Goal: Information Seeking & Learning: Learn about a topic

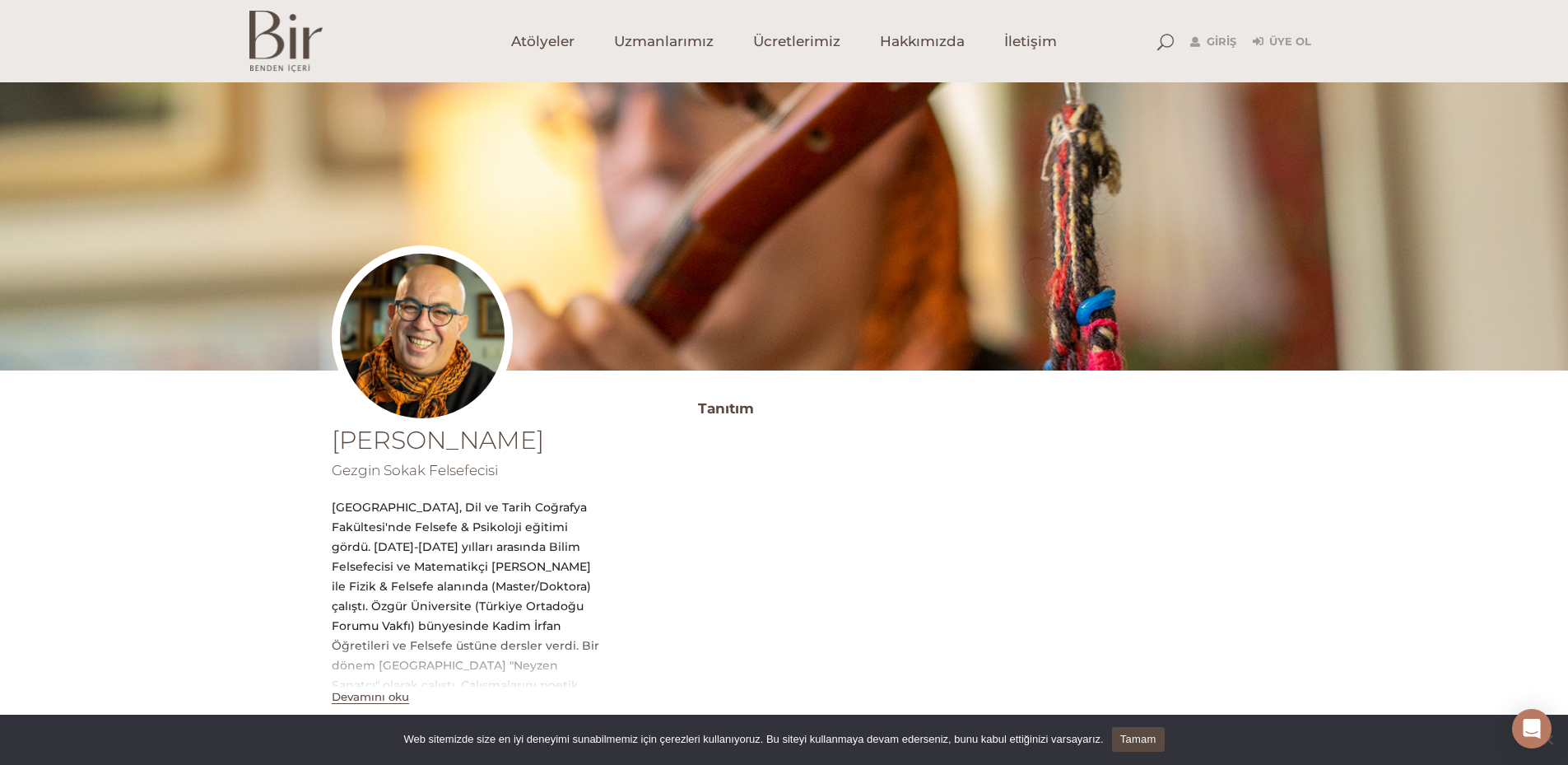
drag, startPoint x: 336, startPoint y: 467, endPoint x: 482, endPoint y: 477, distance: 146.3
click at [482, 477] on span "Gezgin Sokak Felsefecisi" at bounding box center [415, 470] width 167 height 17
click at [549, 480] on div "Ali Naki Gündoğdu Gezgin Sokak Felsefecisi Ankara Üniversitesi, Dil ve Tarih Co…" at bounding box center [469, 567] width 276 height 279
drag, startPoint x: 511, startPoint y: 471, endPoint x: 489, endPoint y: 469, distance: 22.1
click at [489, 469] on div "Ali Naki Gündoğdu Gezgin Sokak Felsefecisi Ankara Üniversitesi, Dil ve Tarih Co…" at bounding box center [469, 567] width 276 height 279
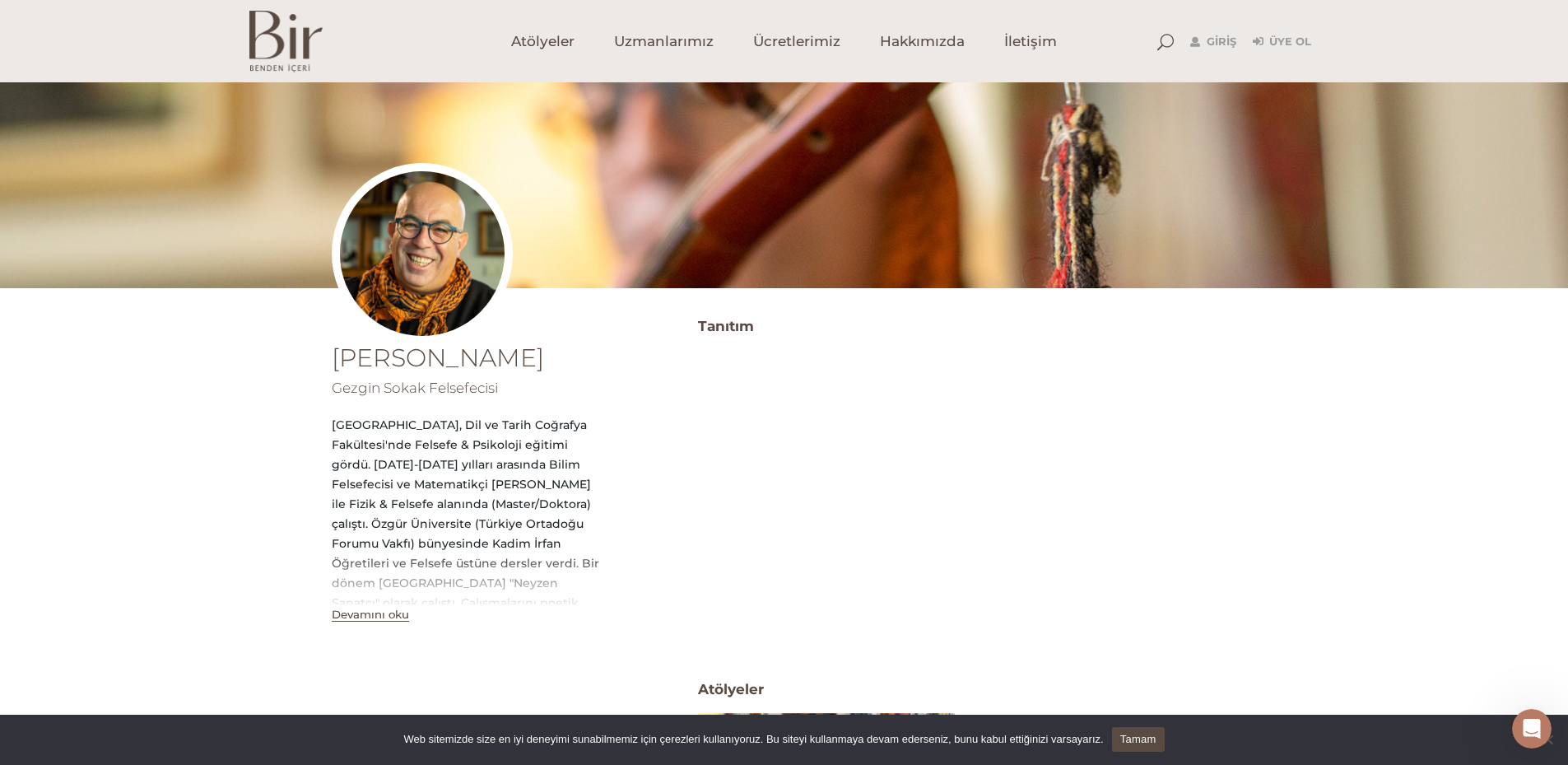
click at [358, 615] on button "Devamını oku" at bounding box center [370, 615] width 77 height 14
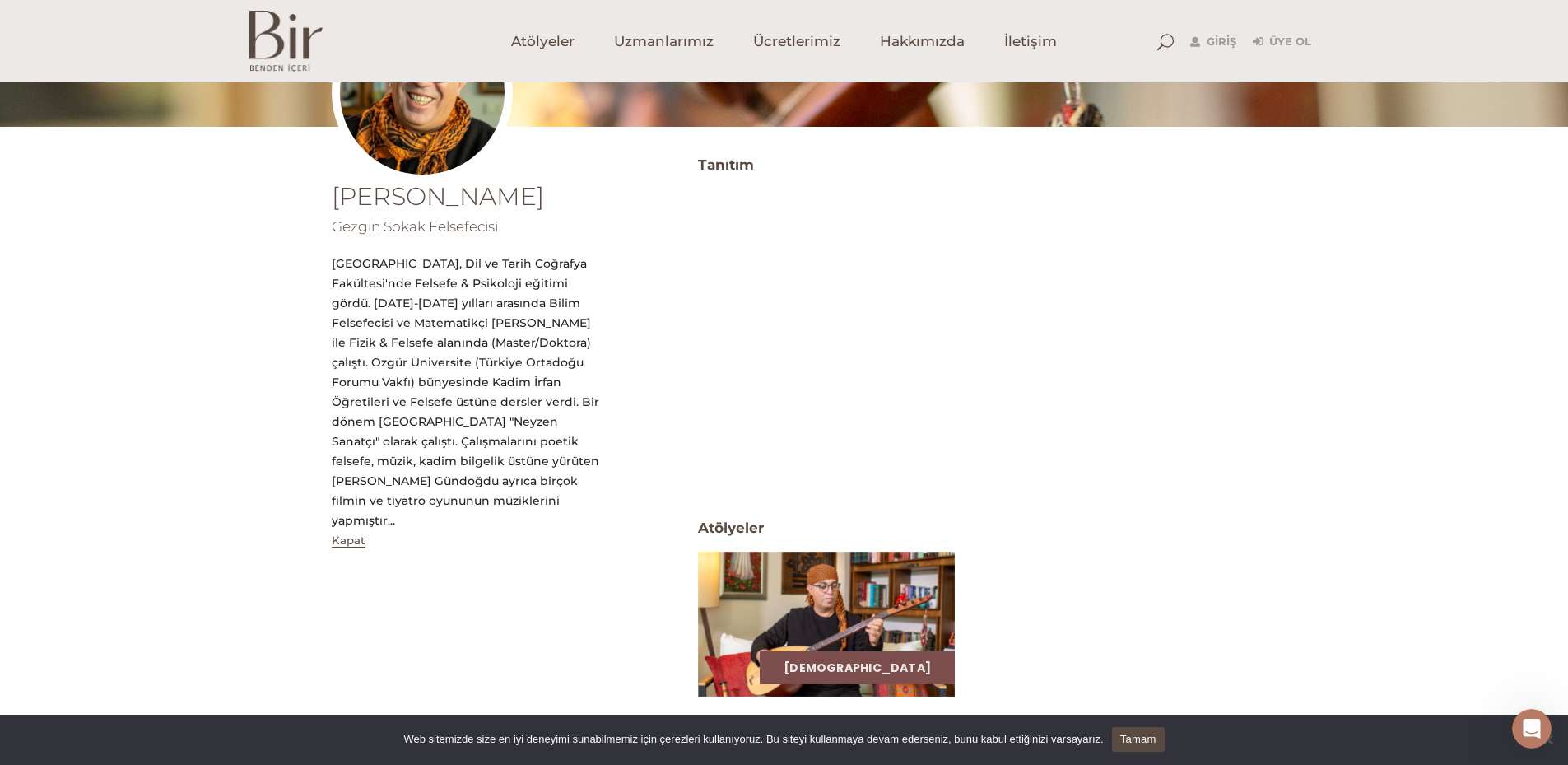
scroll to position [248, 0]
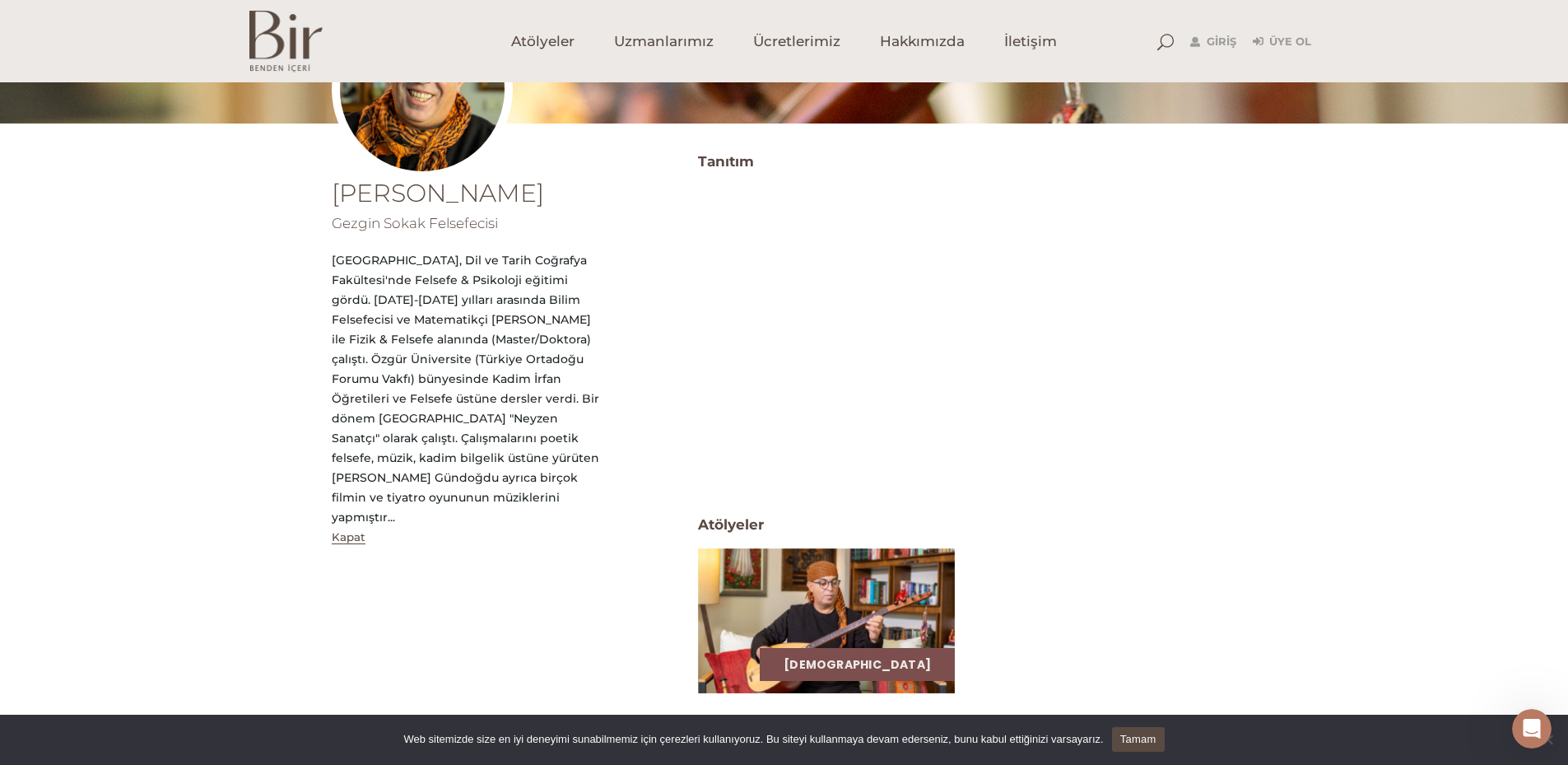
click at [346, 530] on button "Kapat" at bounding box center [349, 537] width 34 height 14
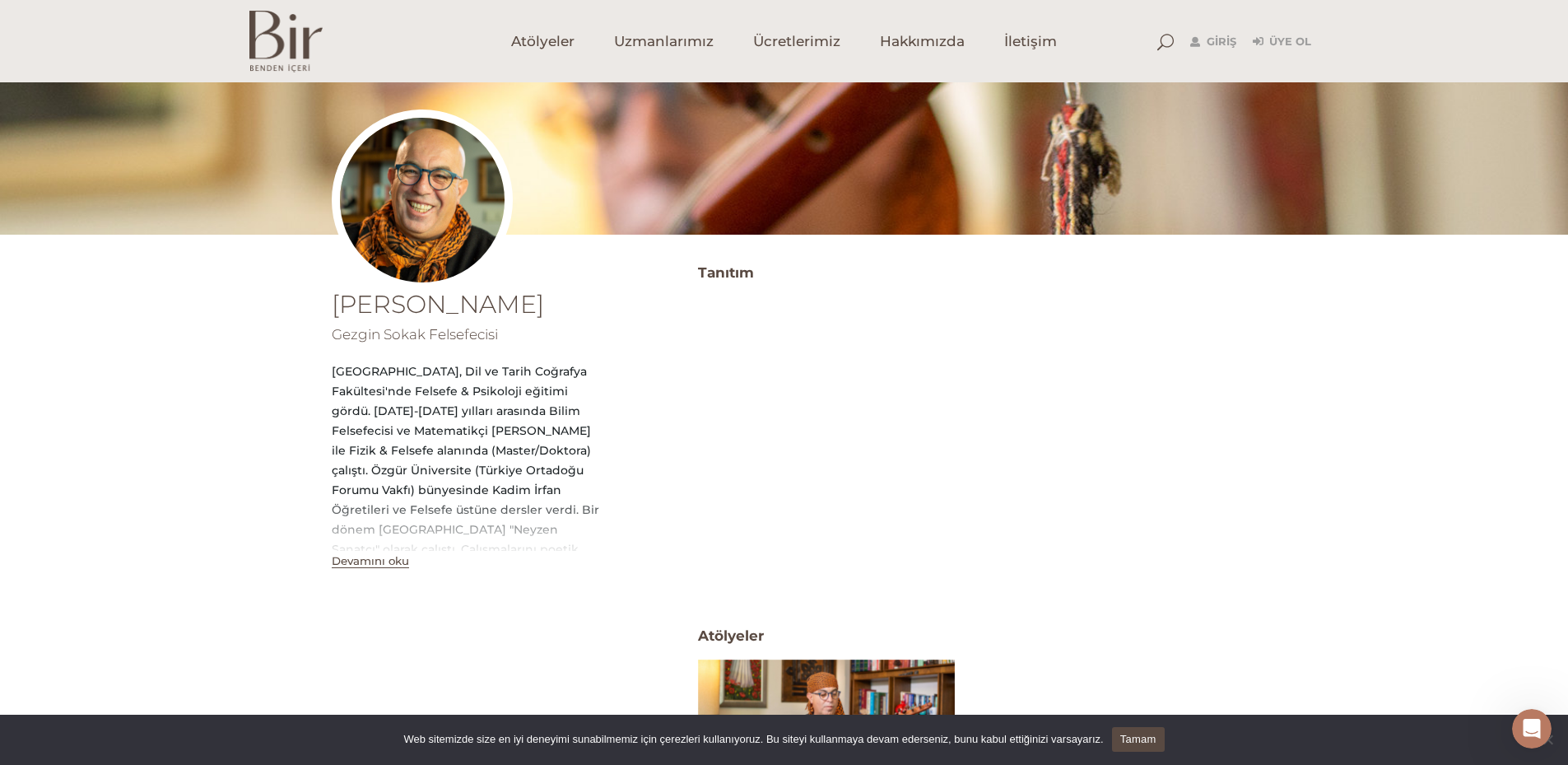
scroll to position [0, 0]
